Goal: Transaction & Acquisition: Purchase product/service

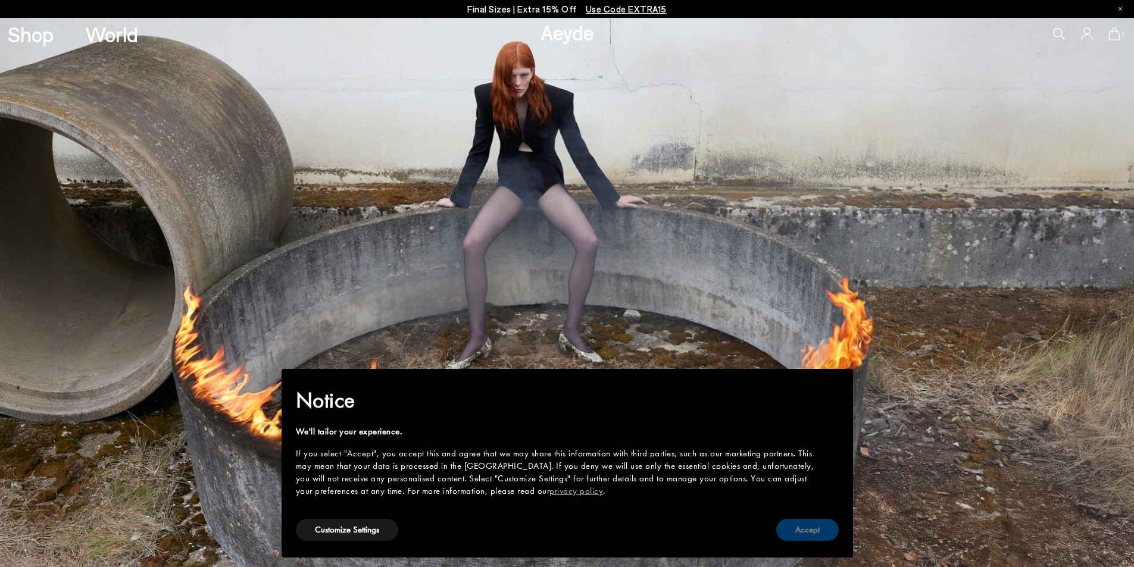
click at [806, 535] on button "Accept" at bounding box center [807, 530] width 63 height 22
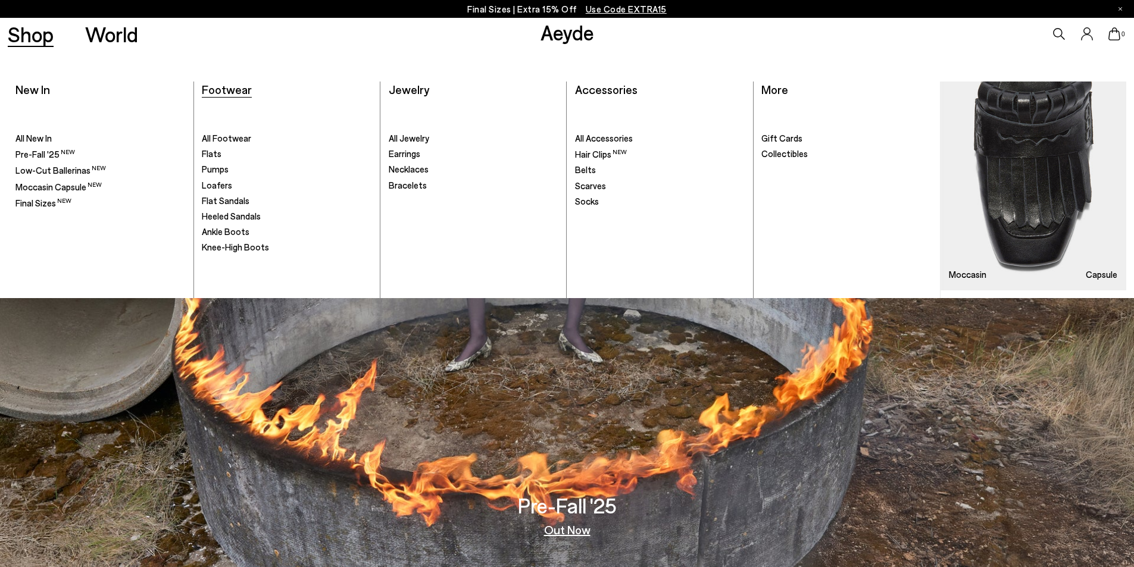
click at [229, 87] on span "Footwear" at bounding box center [227, 89] width 50 height 14
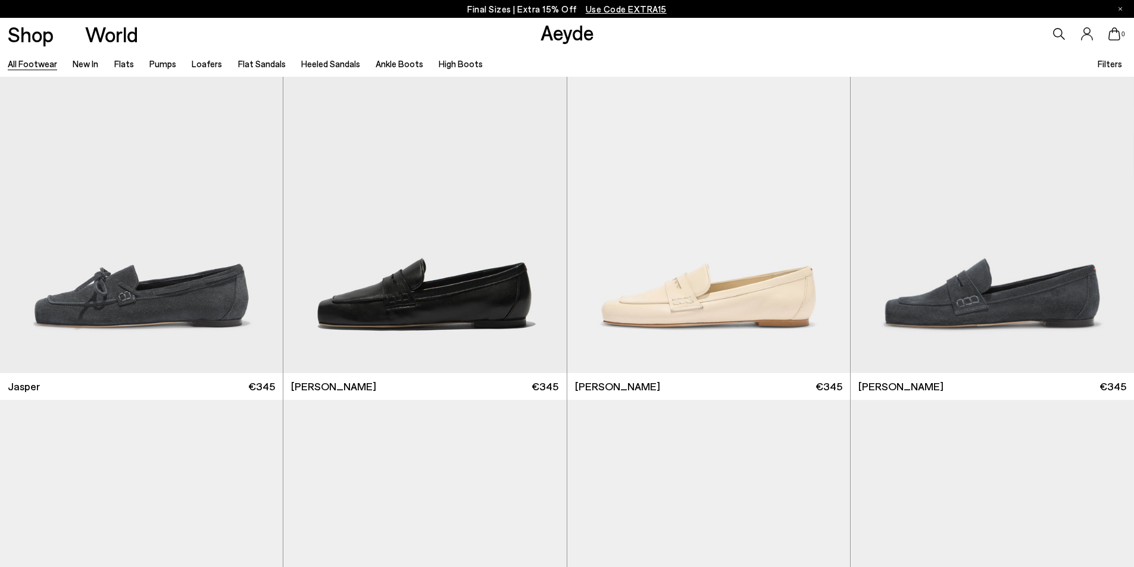
scroll to position [1607, 0]
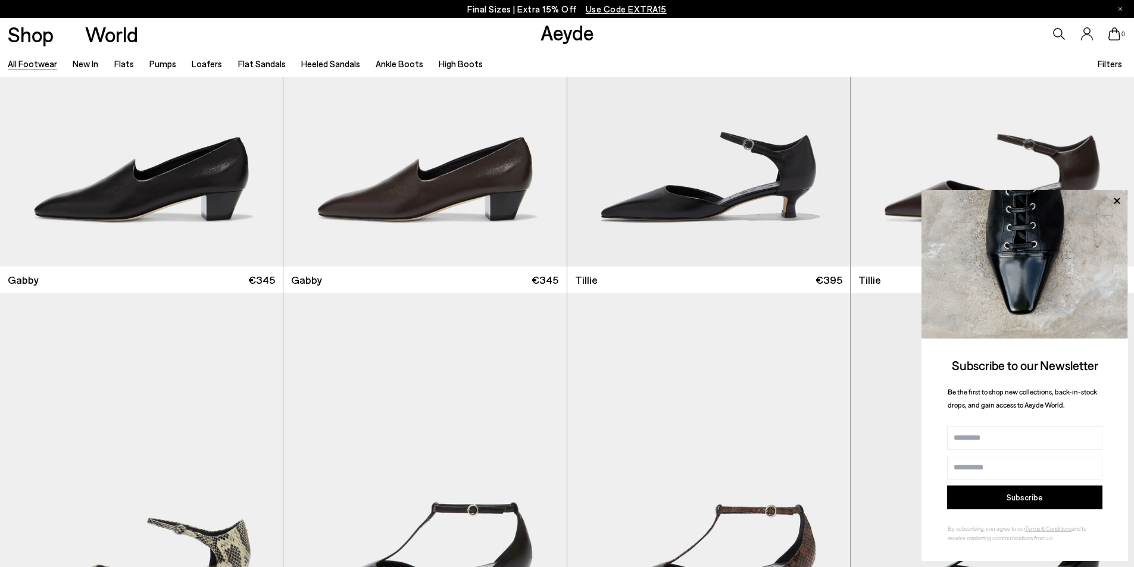
scroll to position [4167, 0]
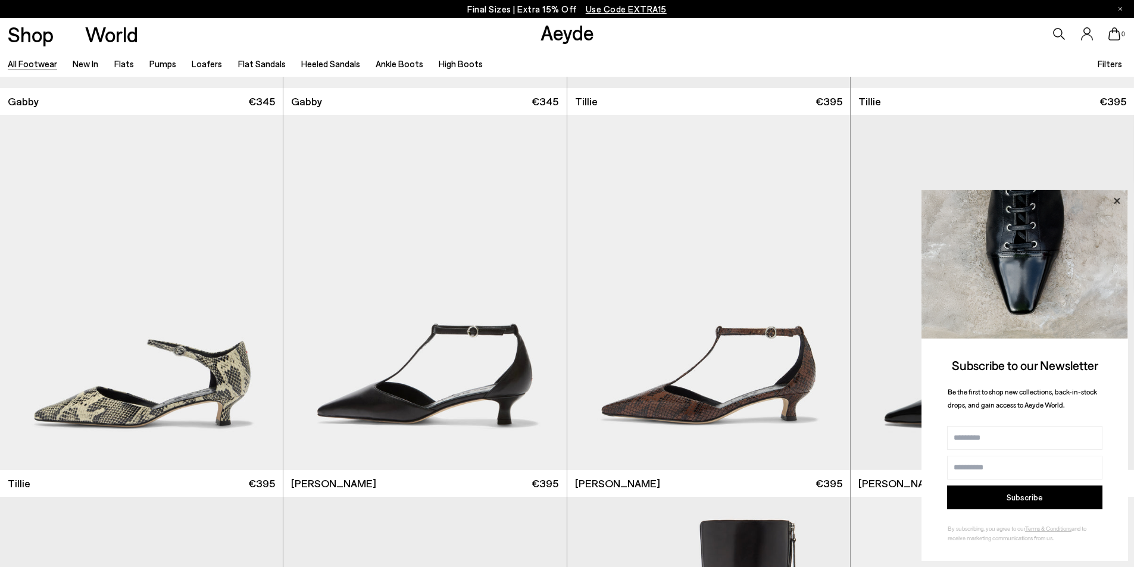
click at [1119, 199] on icon at bounding box center [1117, 201] width 6 height 6
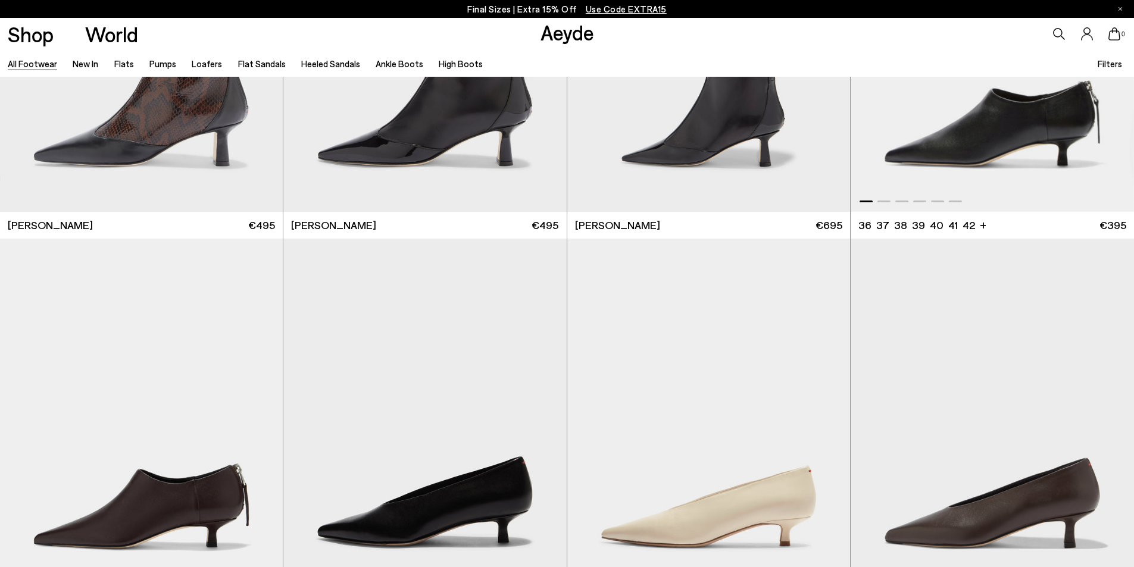
scroll to position [4881, 0]
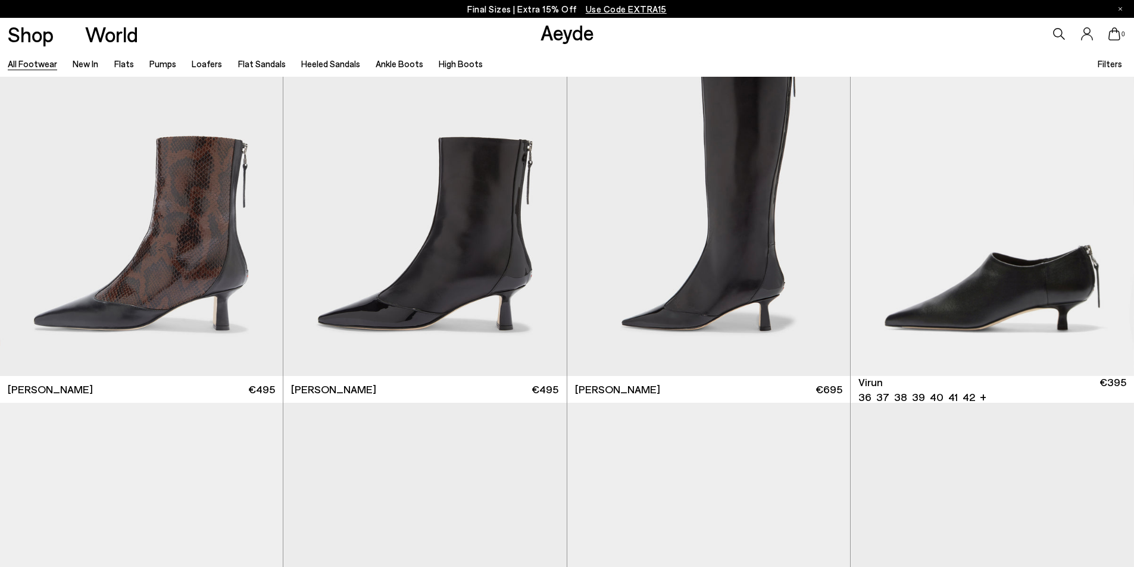
scroll to position [4524, 0]
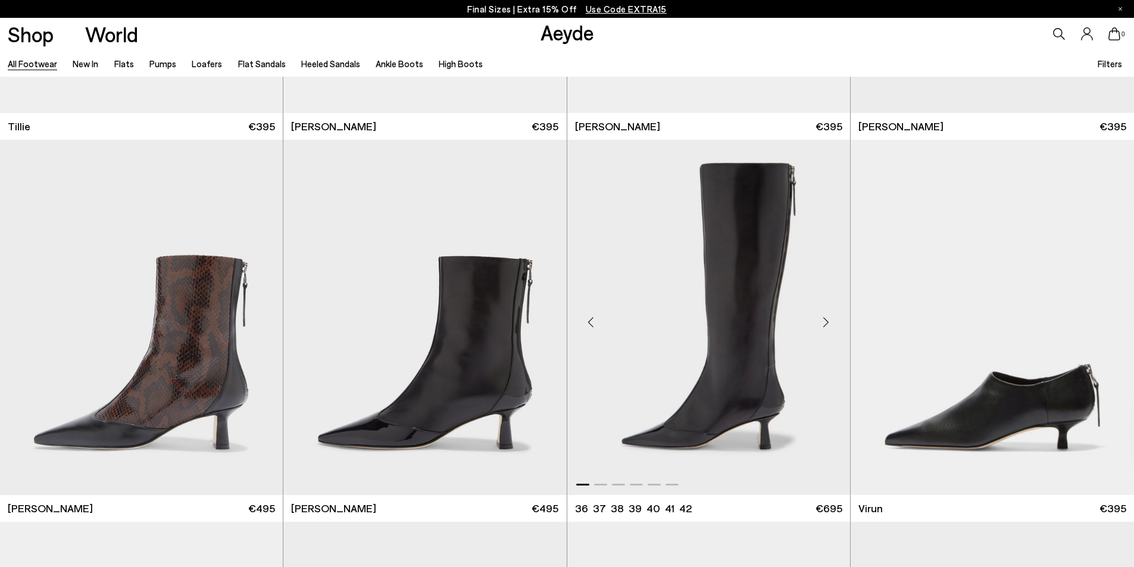
click at [763, 368] on img "1 / 6" at bounding box center [708, 317] width 283 height 355
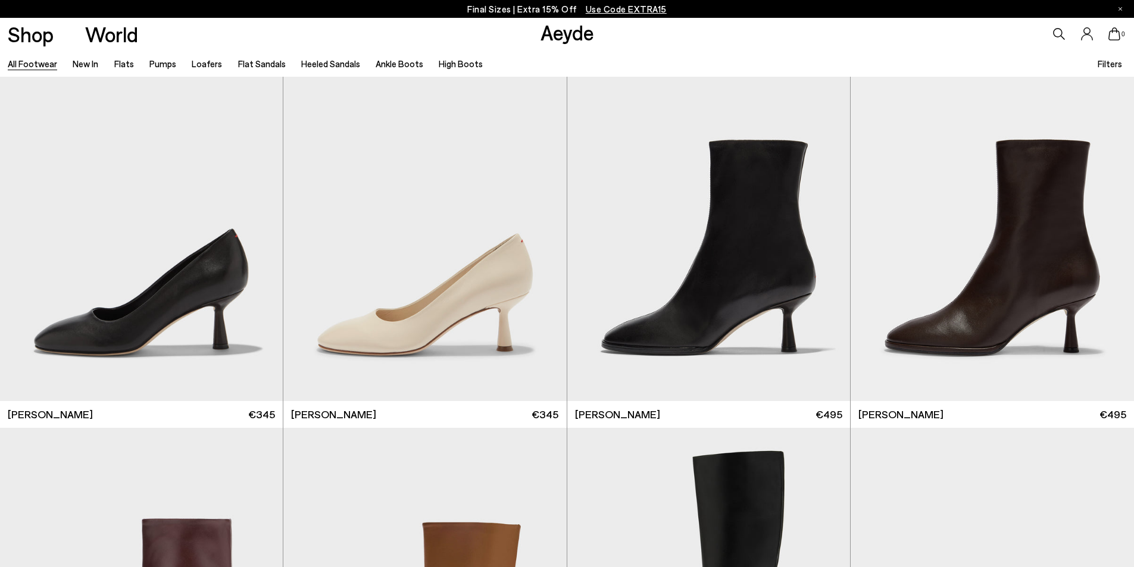
scroll to position [7322, 0]
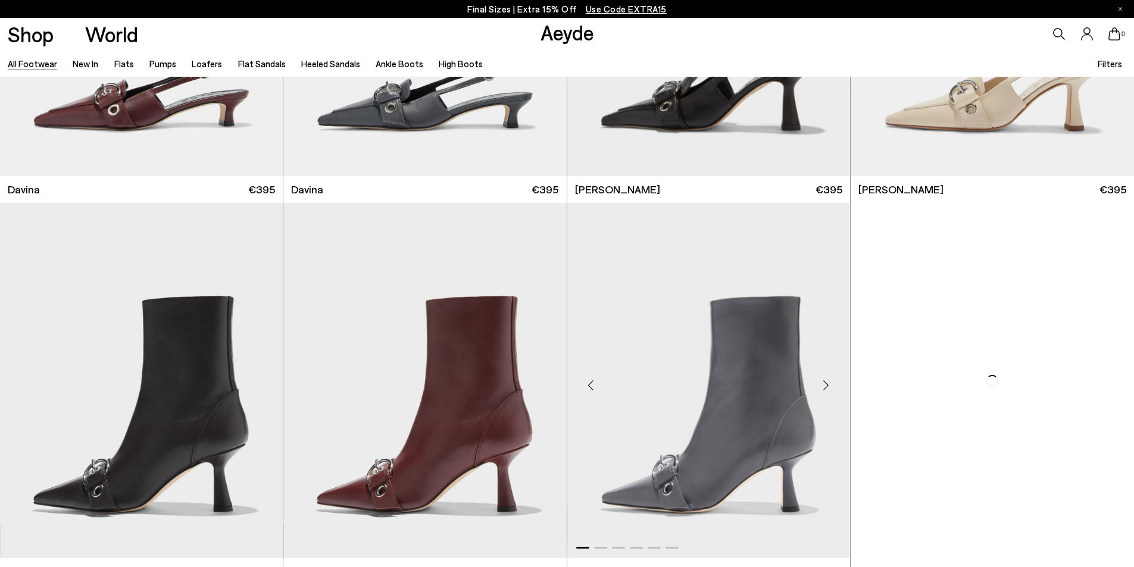
scroll to position [9167, 0]
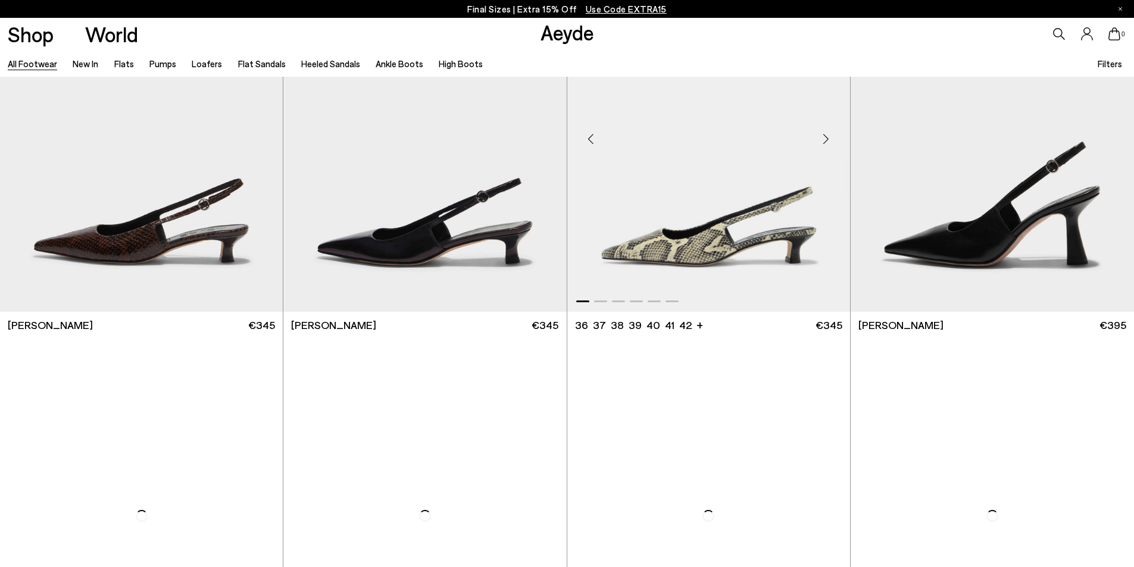
scroll to position [10596, 0]
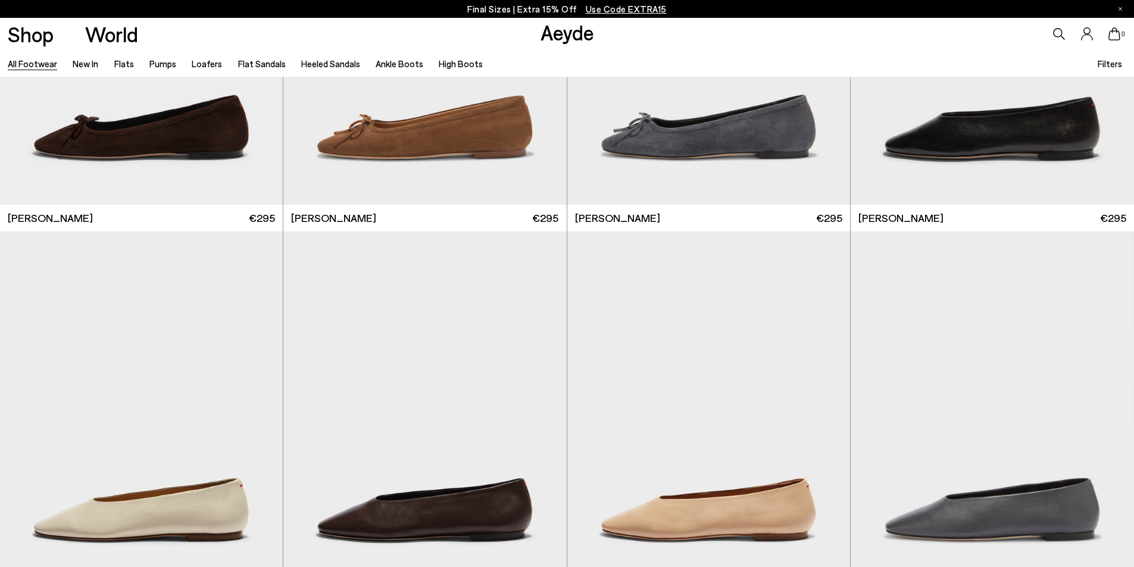
scroll to position [14347, 0]
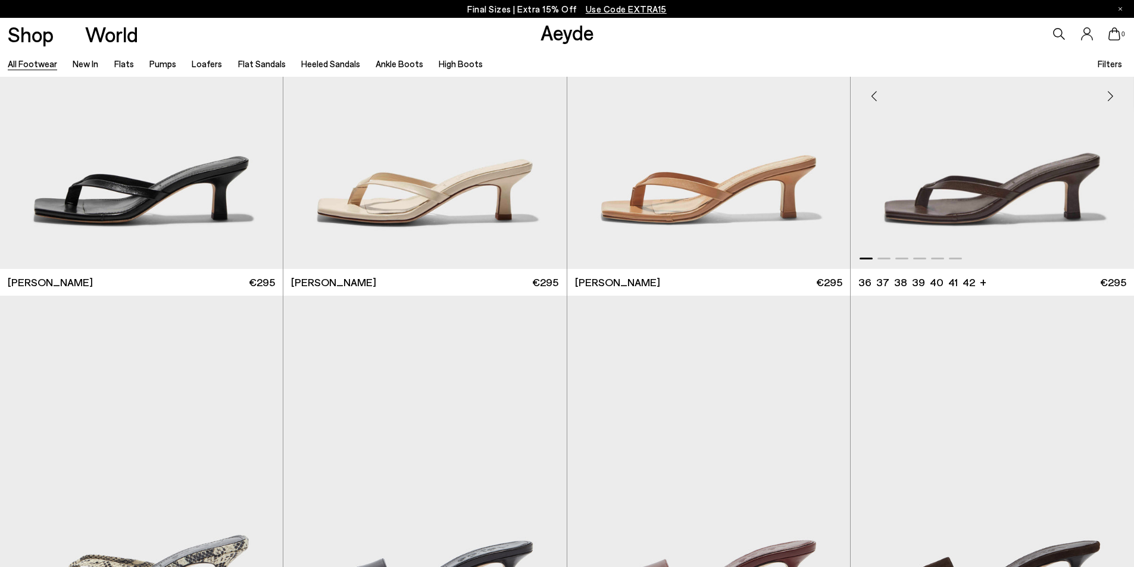
scroll to position [16251, 0]
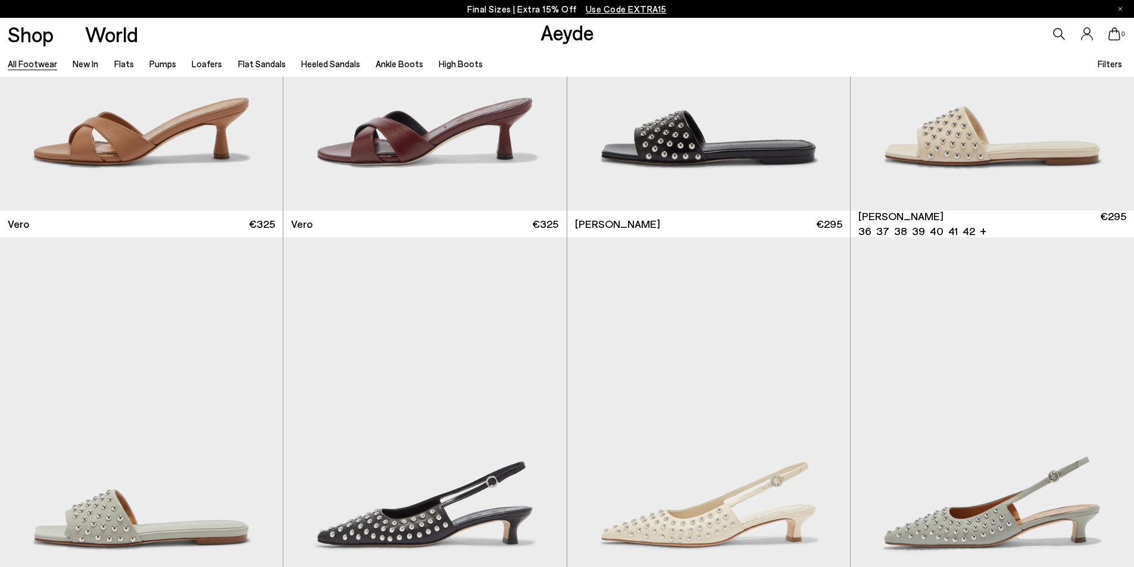
scroll to position [18573, 0]
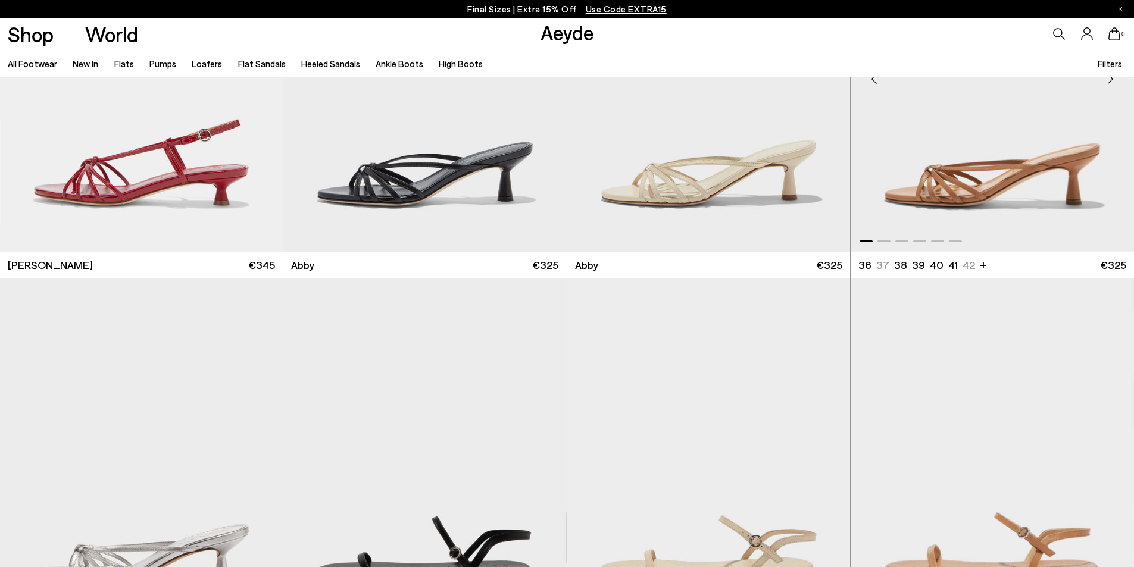
scroll to position [21252, 0]
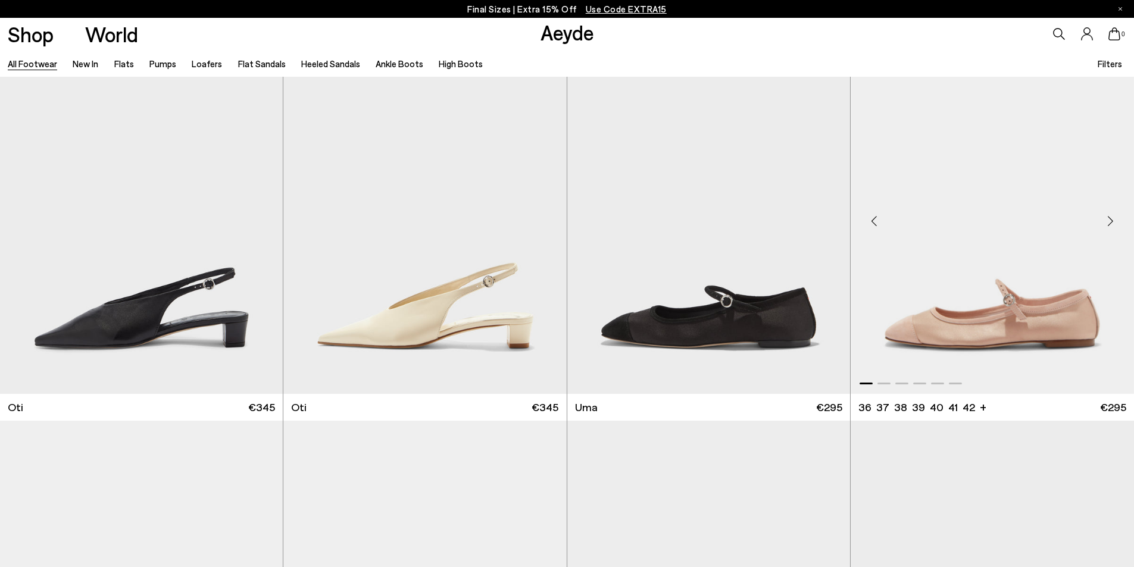
scroll to position [23038, 0]
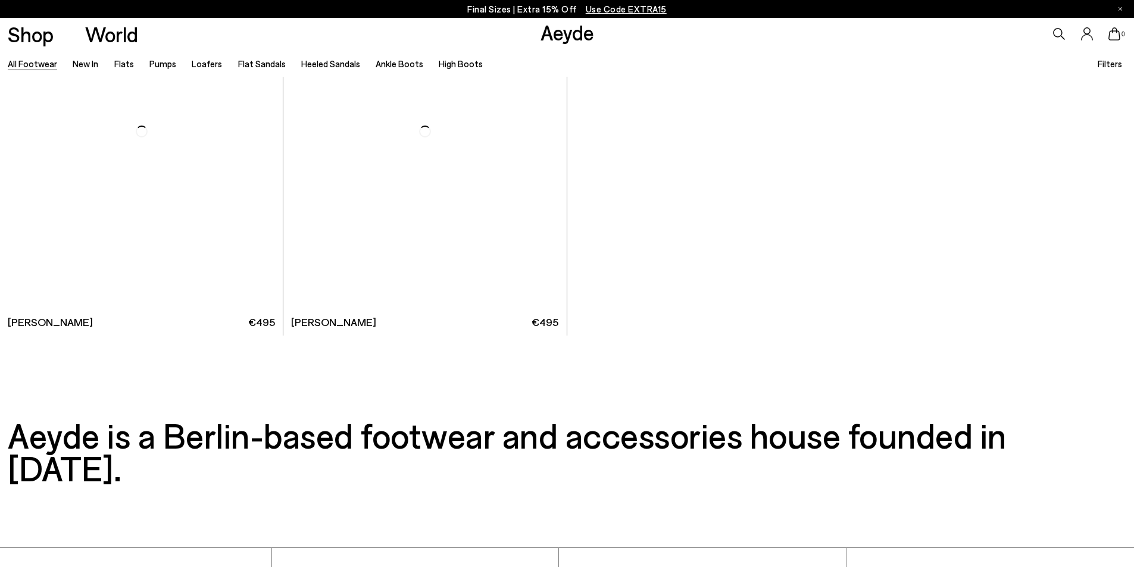
scroll to position [26490, 0]
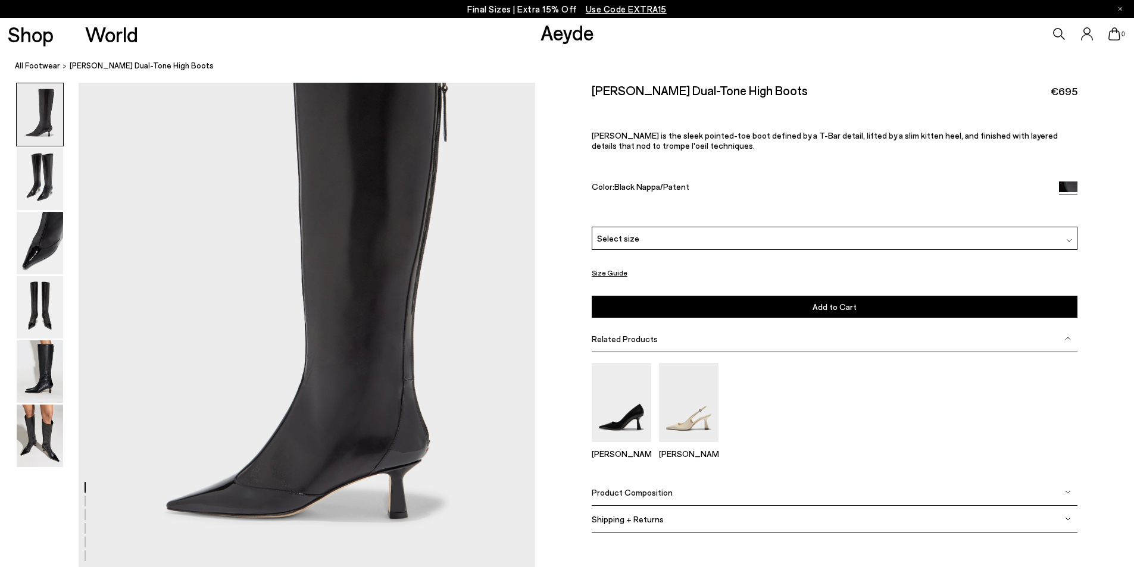
scroll to position [60, 0]
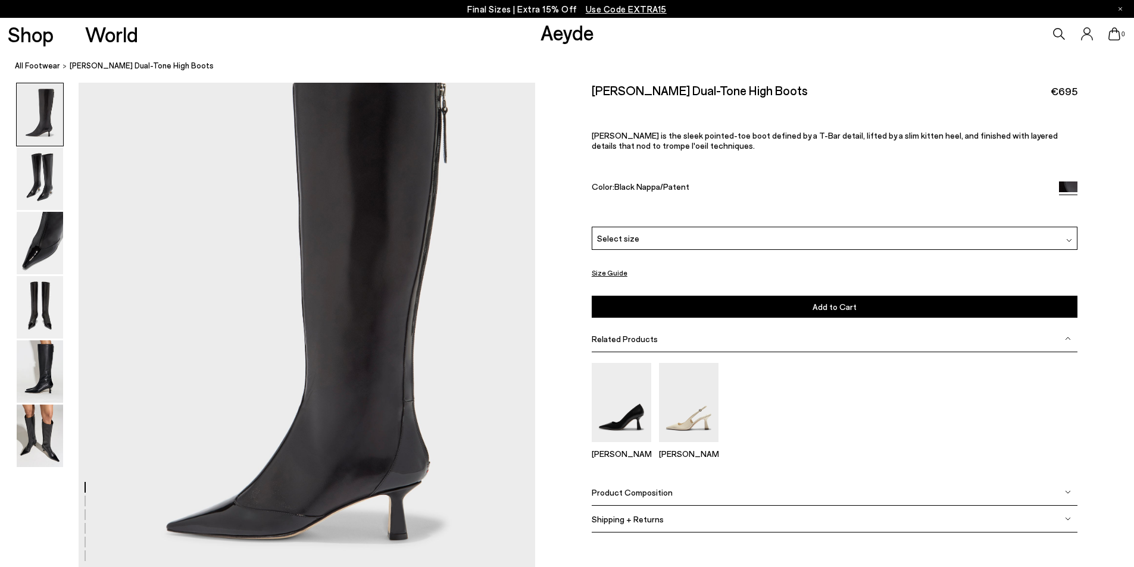
click at [53, 448] on img at bounding box center [40, 436] width 46 height 63
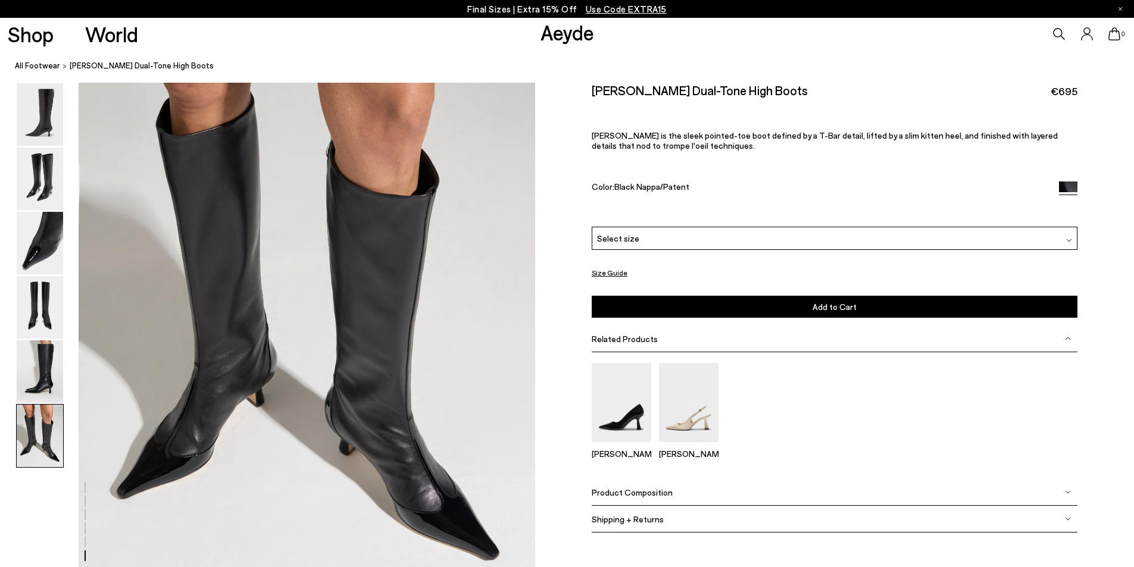
scroll to position [3134, 0]
